Goal: Task Accomplishment & Management: Use online tool/utility

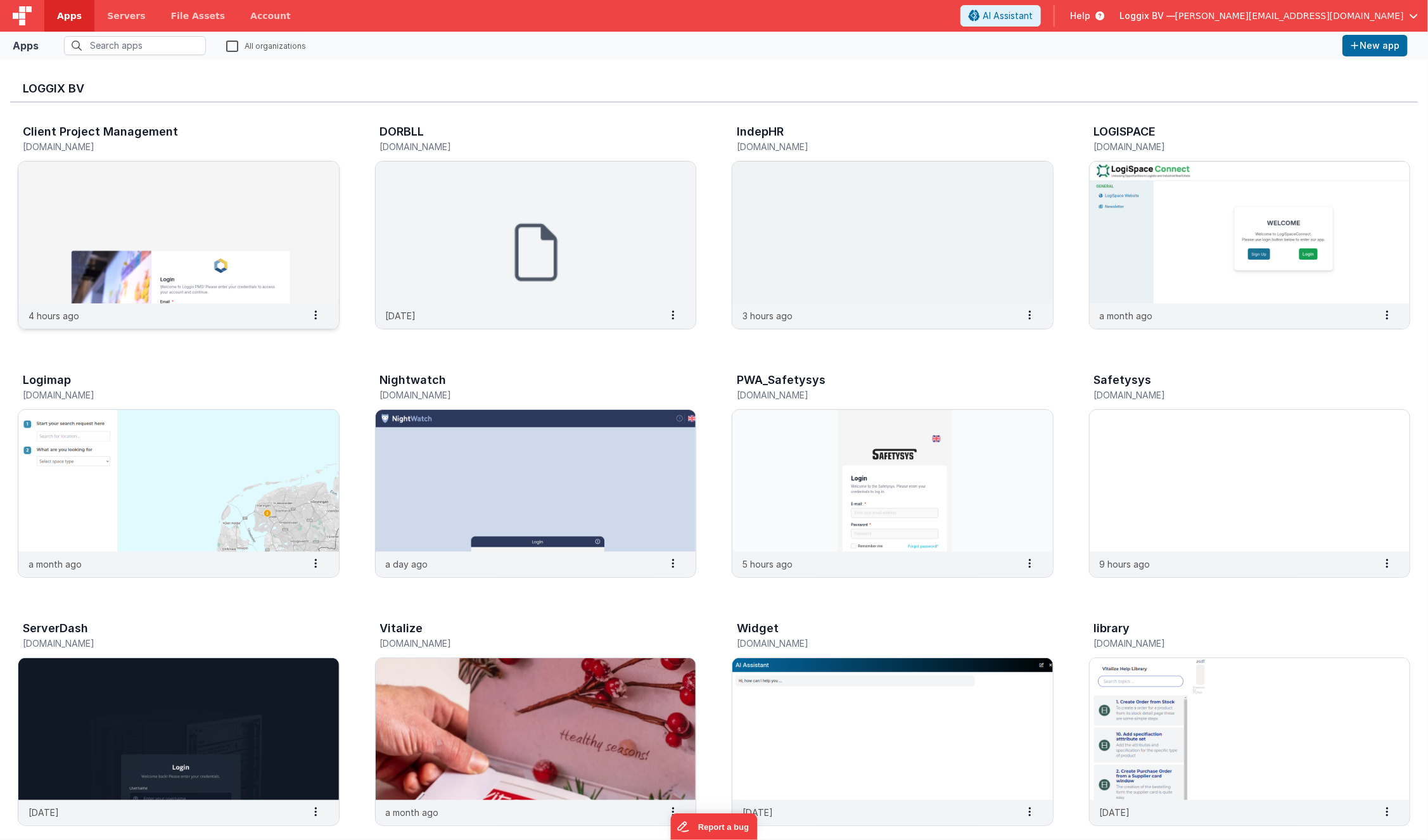
click at [301, 215] on img at bounding box center [178, 233] width 320 height 142
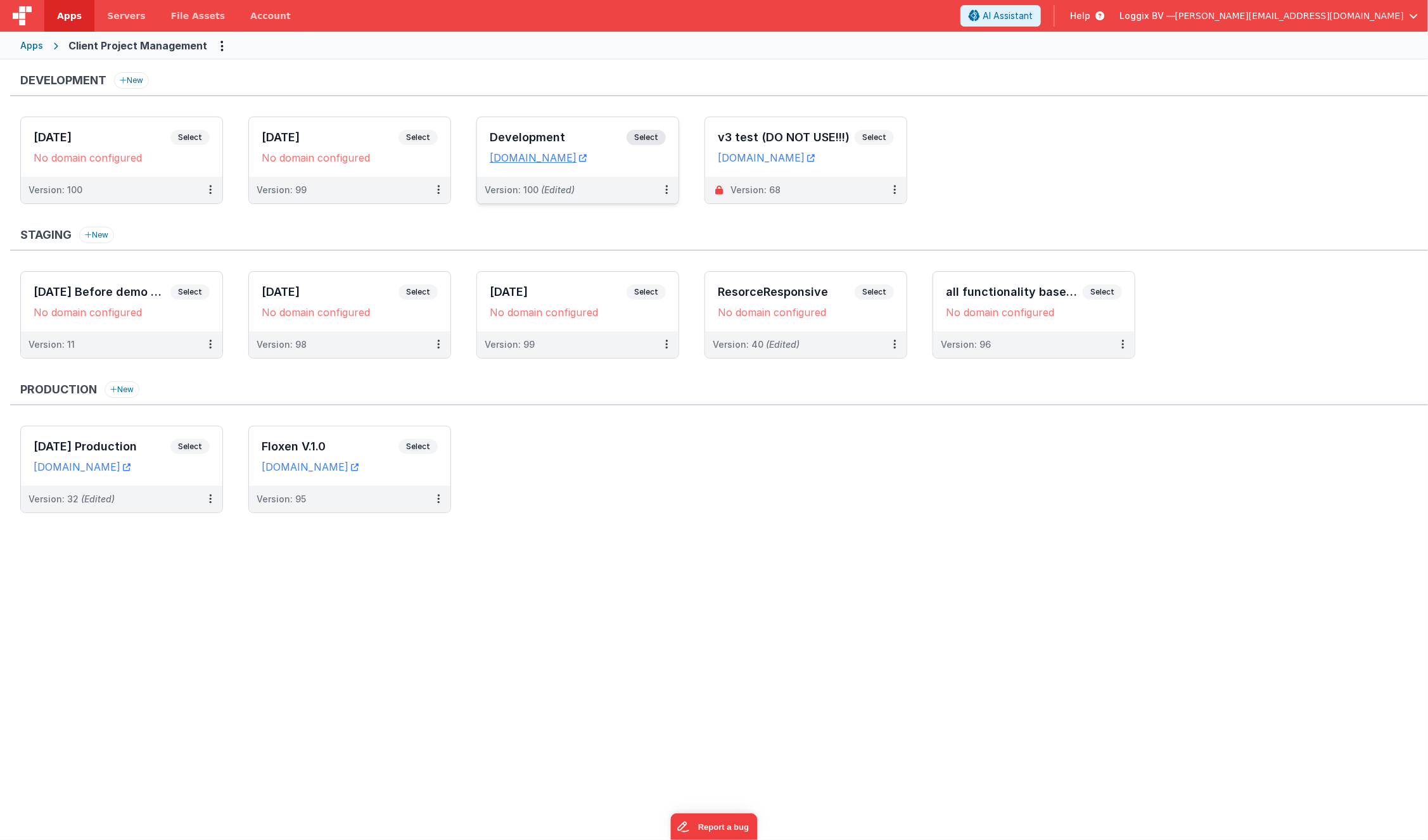
click at [655, 170] on div "Development Select URLs [DOMAIN_NAME]" at bounding box center [578, 147] width 202 height 59
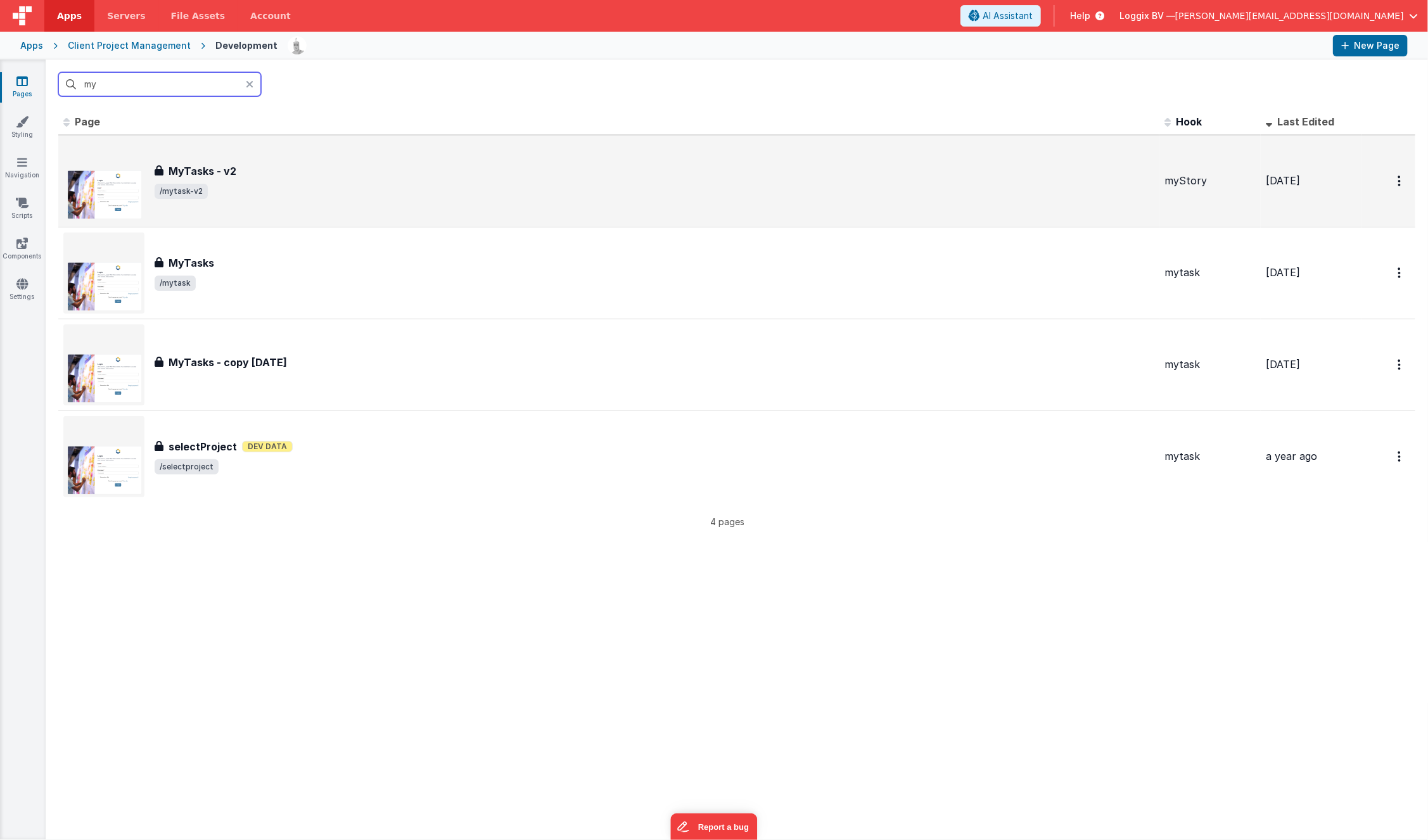
type input "my"
click at [339, 203] on div "MyTasks - v2 MyTasks - v2 /mytask-v2" at bounding box center [608, 181] width 1091 height 81
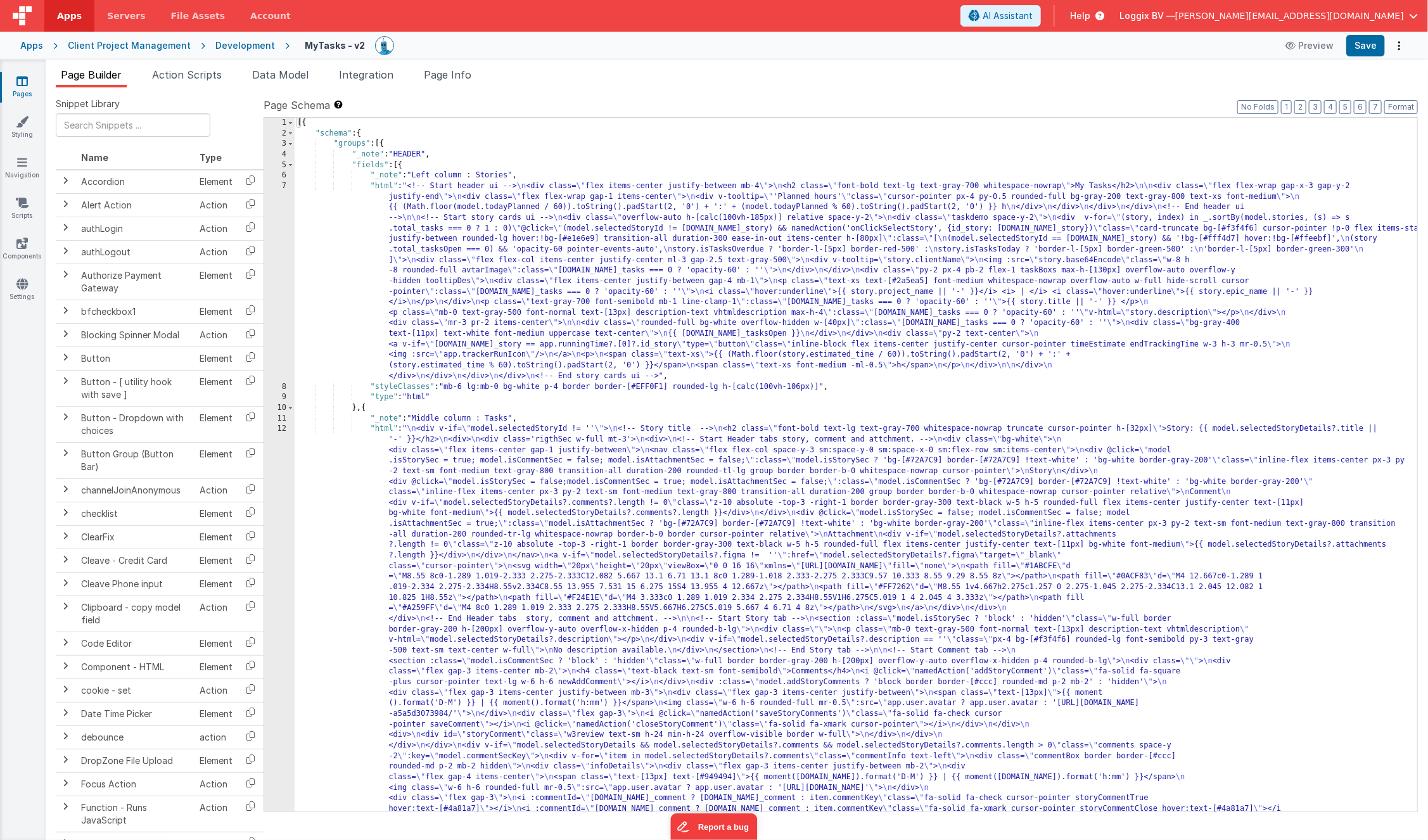
scroll to position [2, 0]
click at [281, 261] on div "7" at bounding box center [280, 278] width 30 height 201
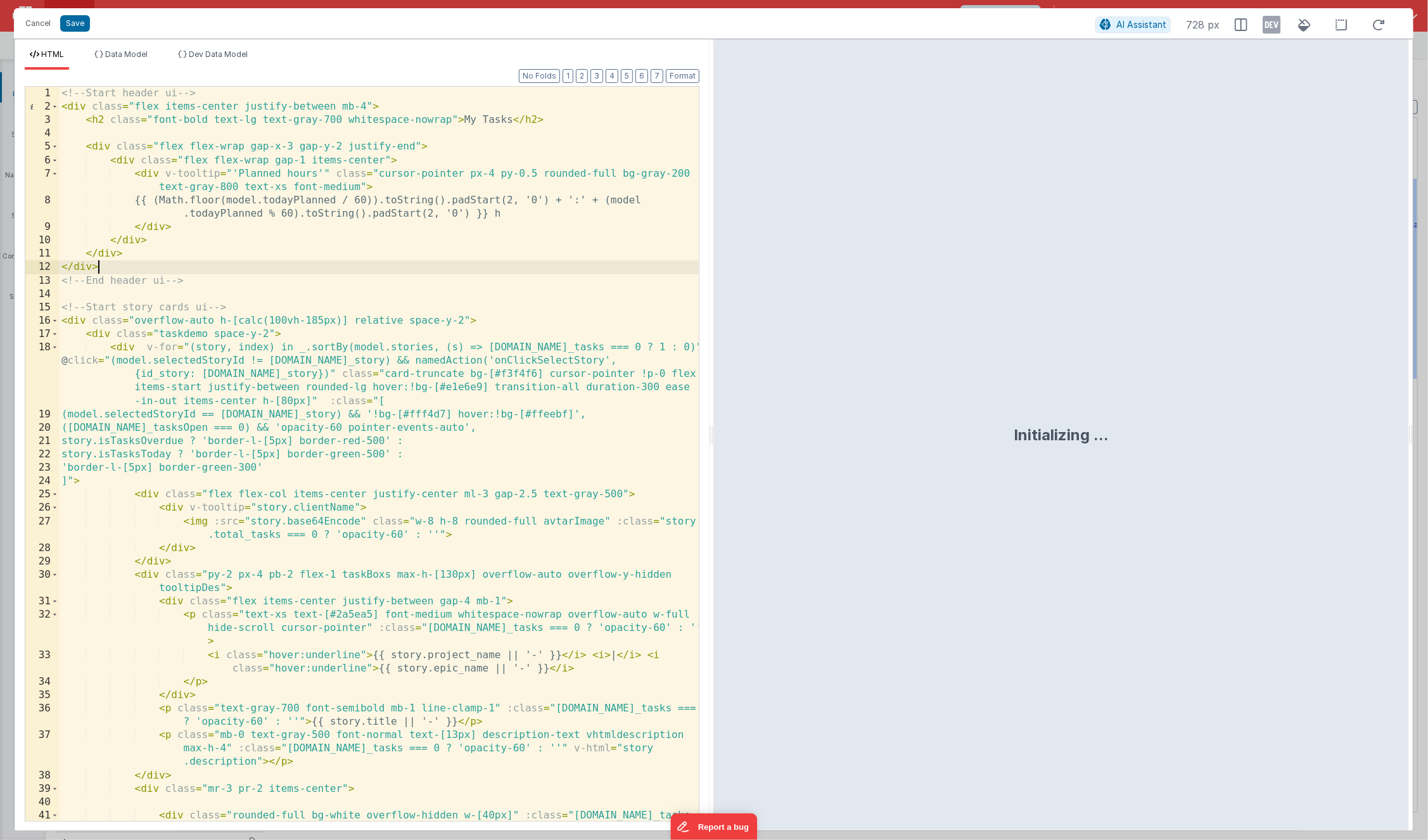
click at [280, 268] on div "<!-- Start header ui --> < div class = "flex items-center justify-between mb-4"…" at bounding box center [378, 474] width 640 height 774
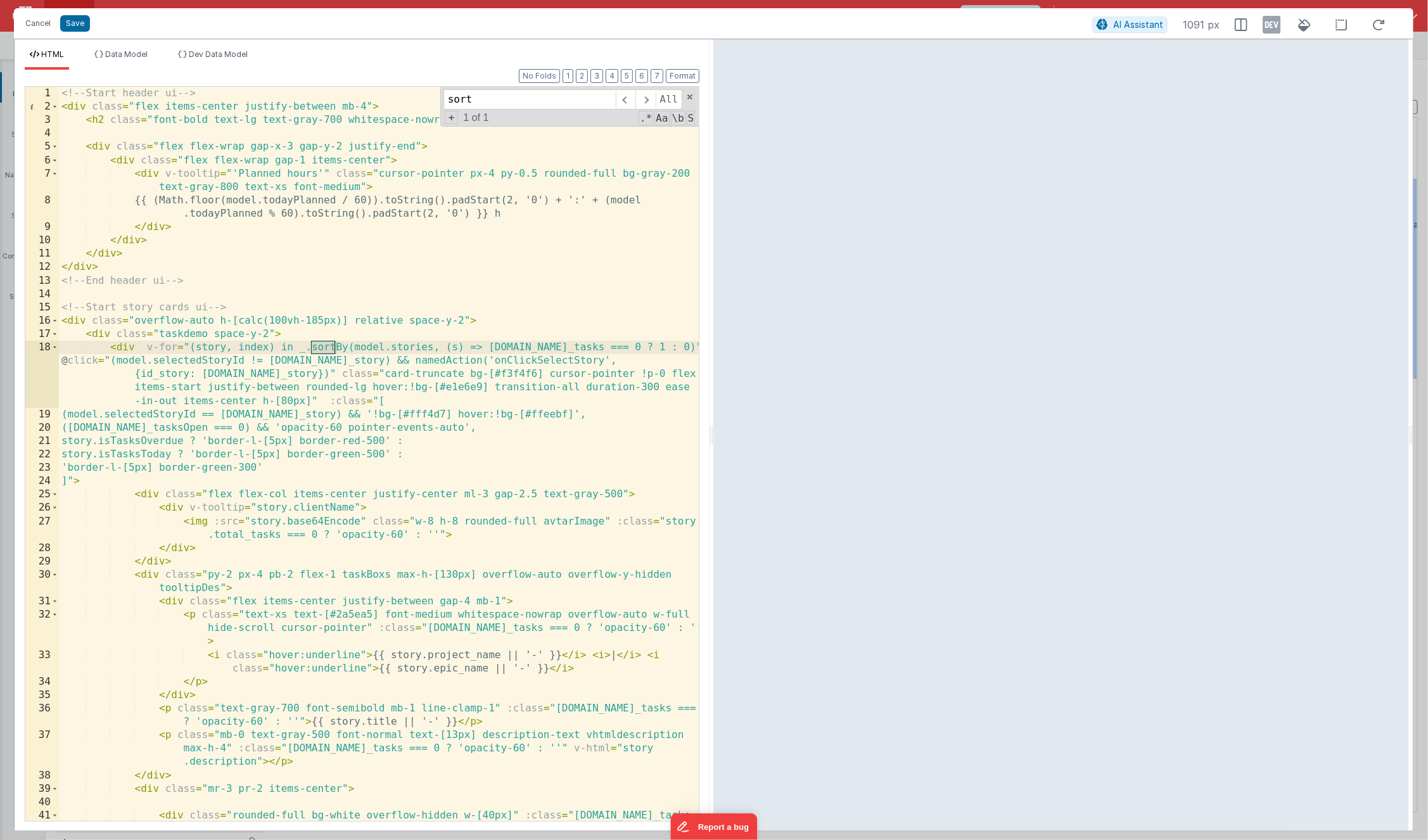
type input "sort"
